Goal: Task Accomplishment & Management: Use online tool/utility

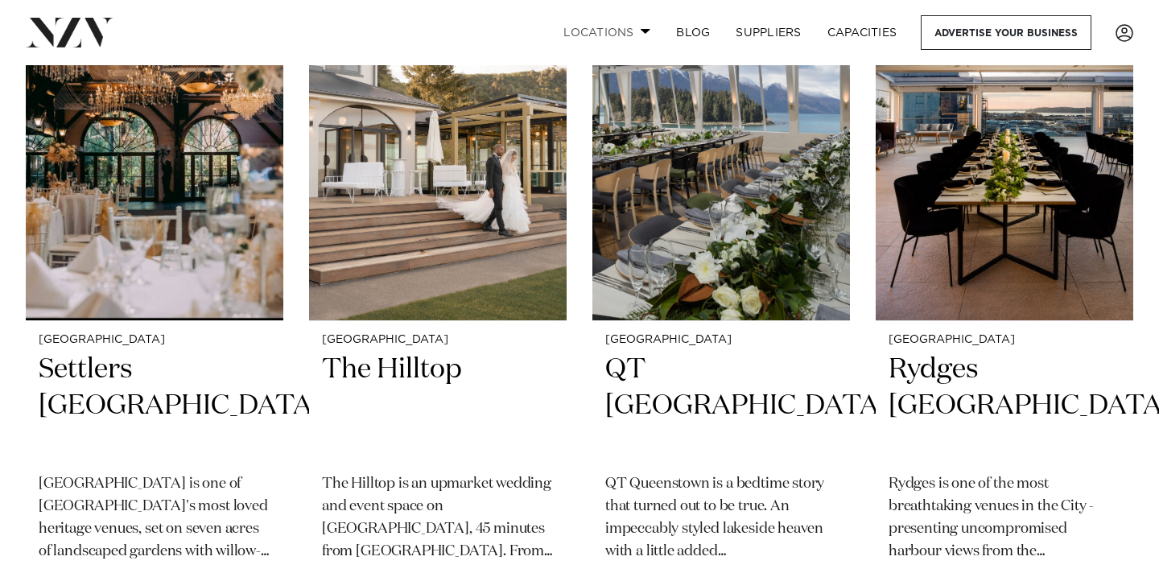
click at [634, 25] on link "Locations" at bounding box center [606, 32] width 113 height 35
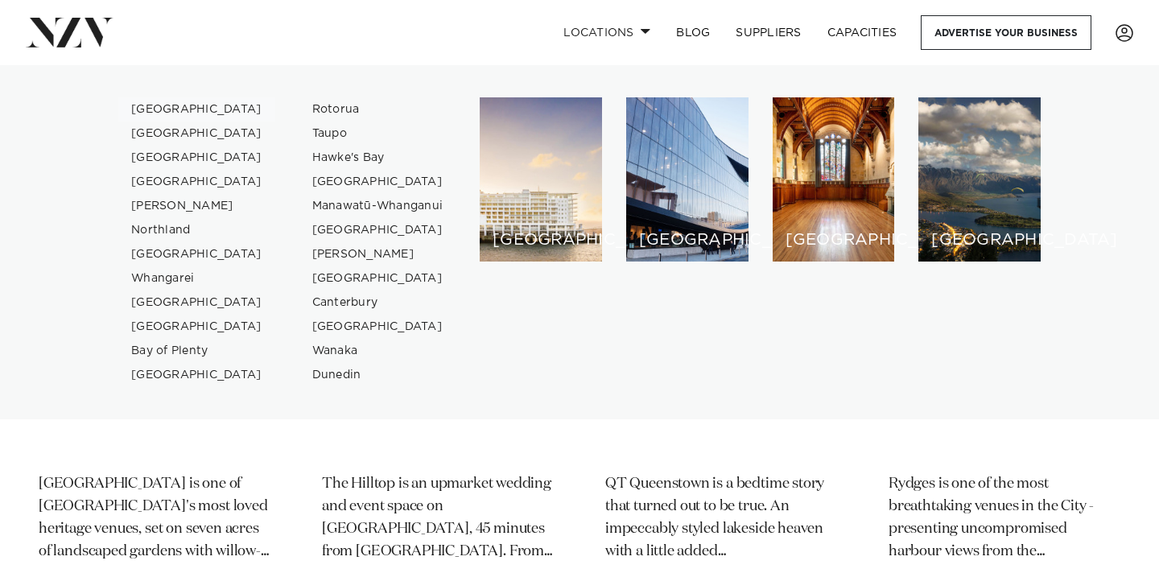
click at [145, 107] on link "[GEOGRAPHIC_DATA]" at bounding box center [196, 109] width 157 height 24
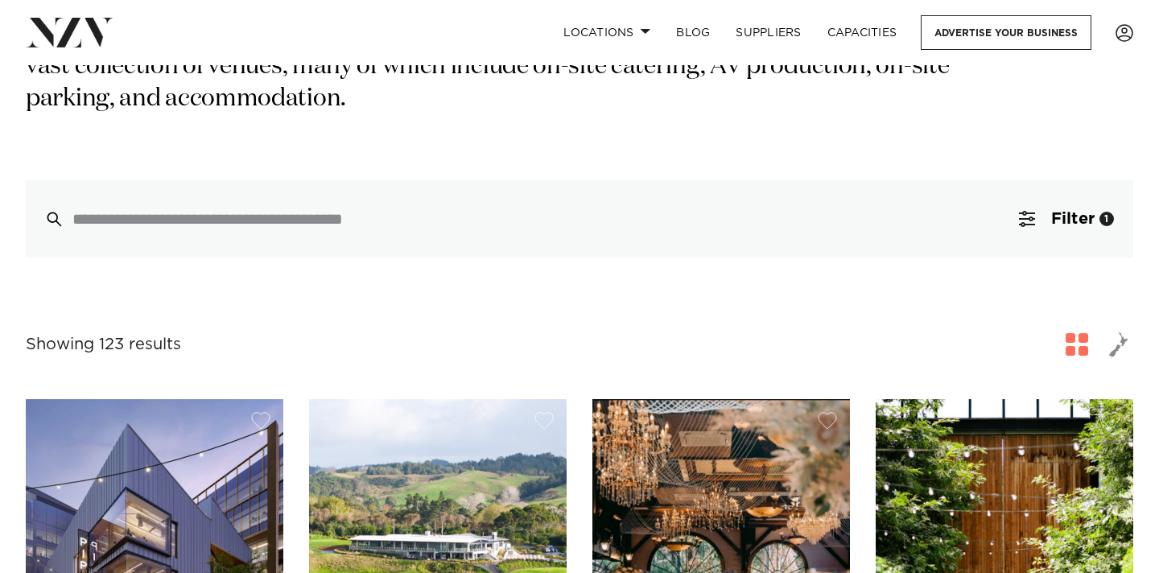
scroll to position [352, 0]
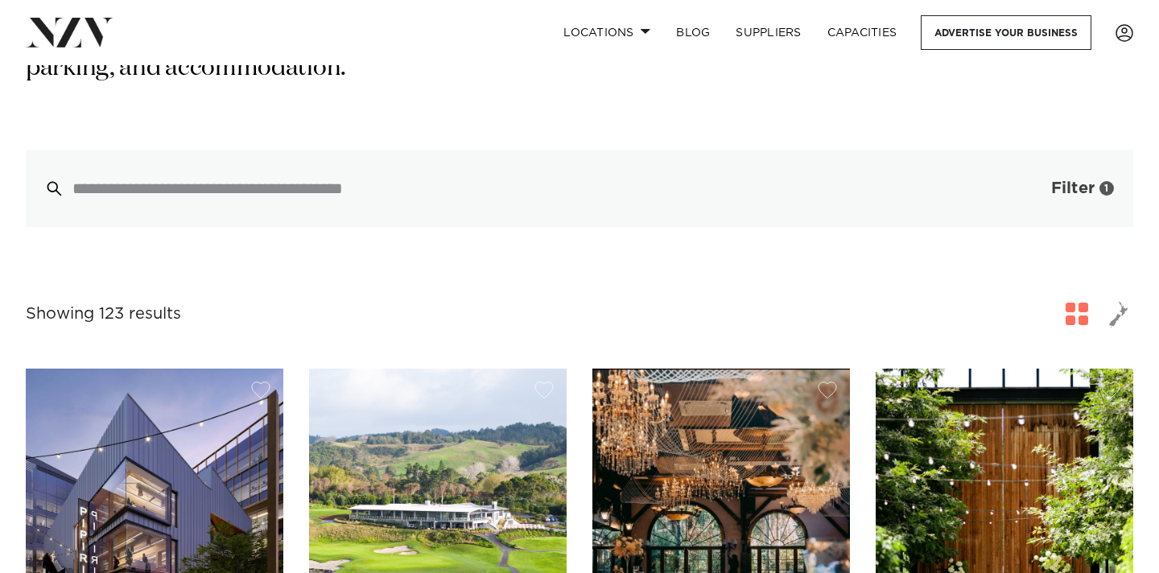
click at [1067, 180] on span "Filter" at bounding box center [1072, 188] width 43 height 16
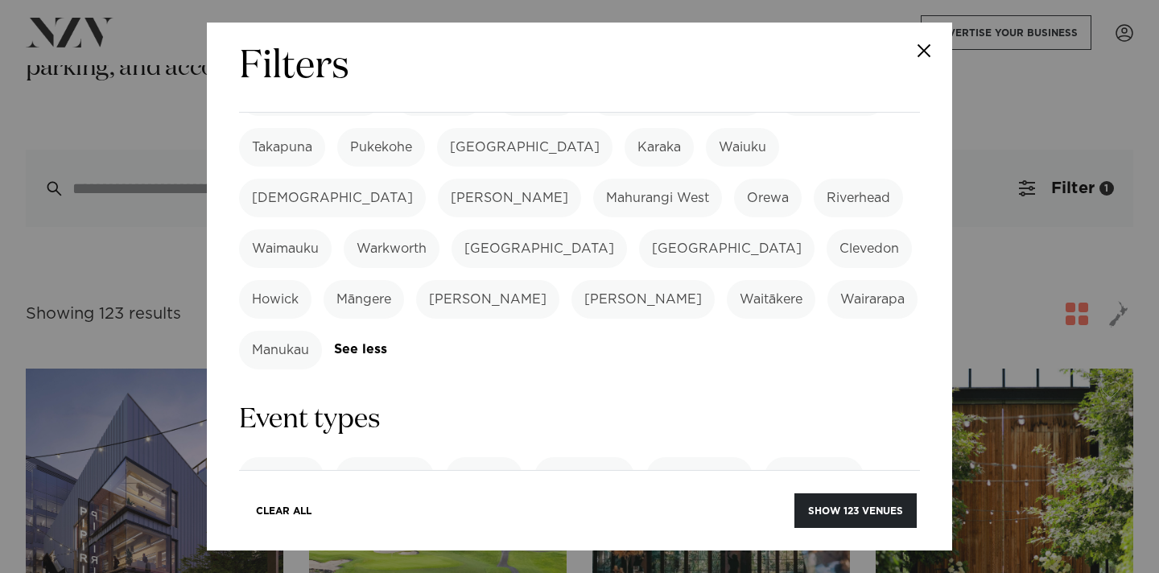
scroll to position [510, 0]
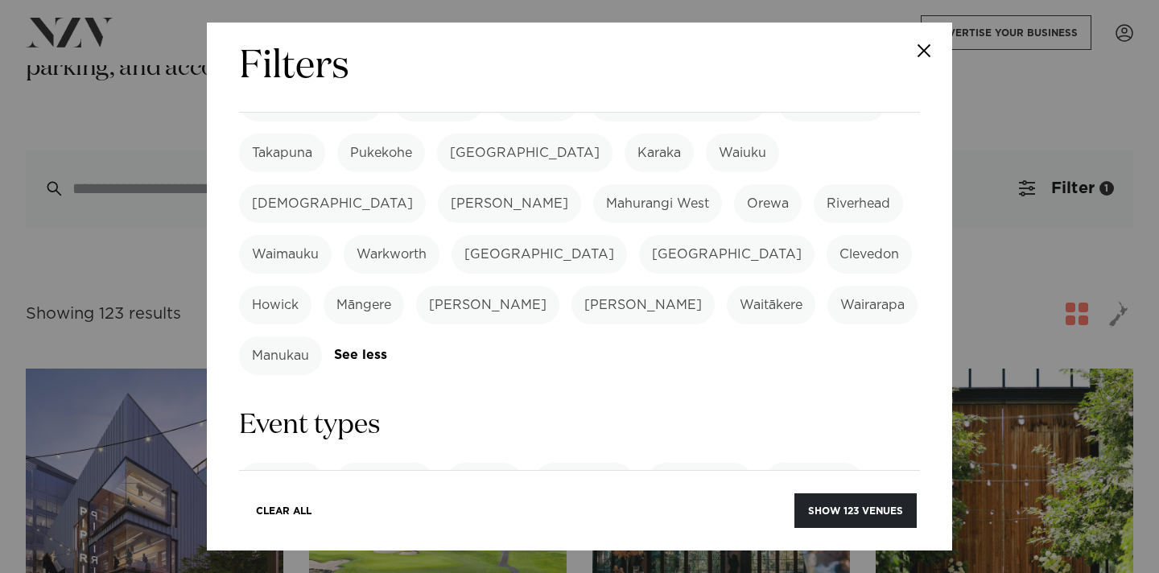
click at [683, 513] on label "21st Birthday Party" at bounding box center [700, 532] width 145 height 39
click at [867, 508] on button "Show 40 venues" at bounding box center [856, 510] width 121 height 35
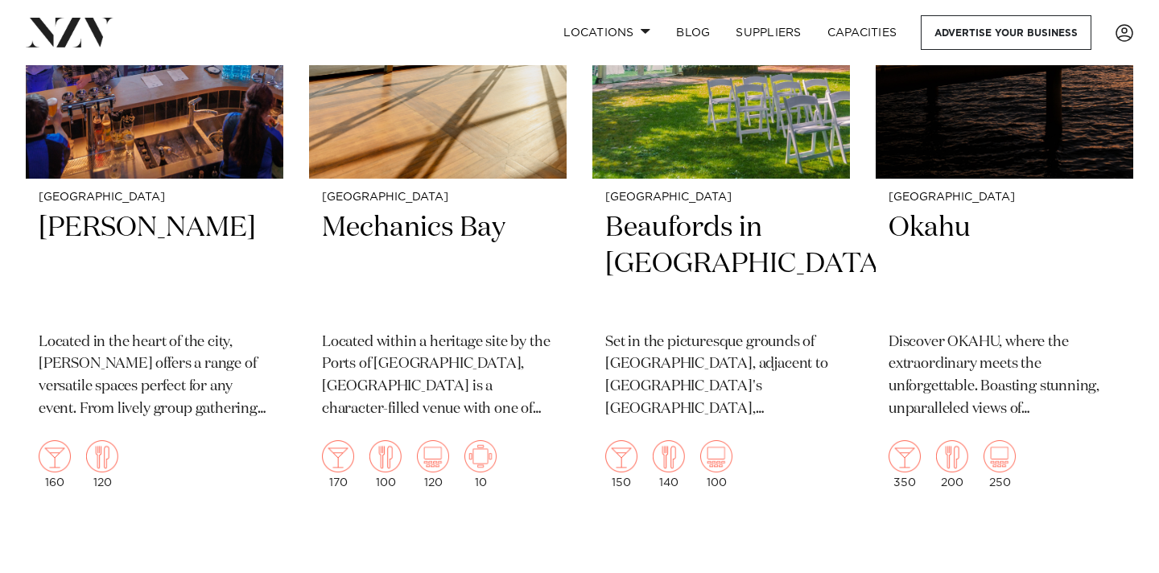
scroll to position [6845, 0]
